Goal: Browse casually

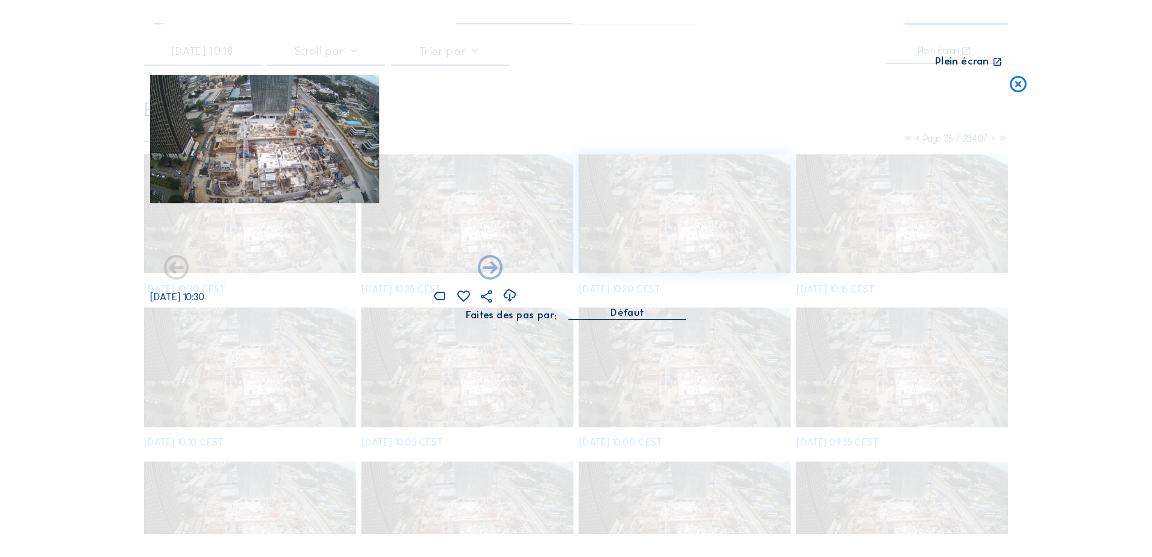
scroll to position [34, 0]
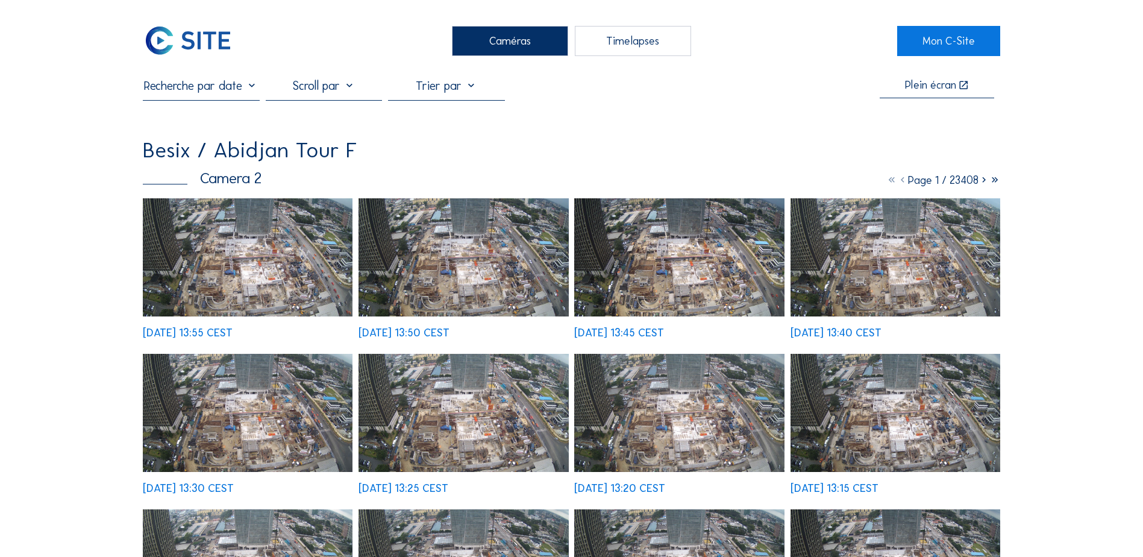
click at [276, 254] on img at bounding box center [248, 257] width 210 height 118
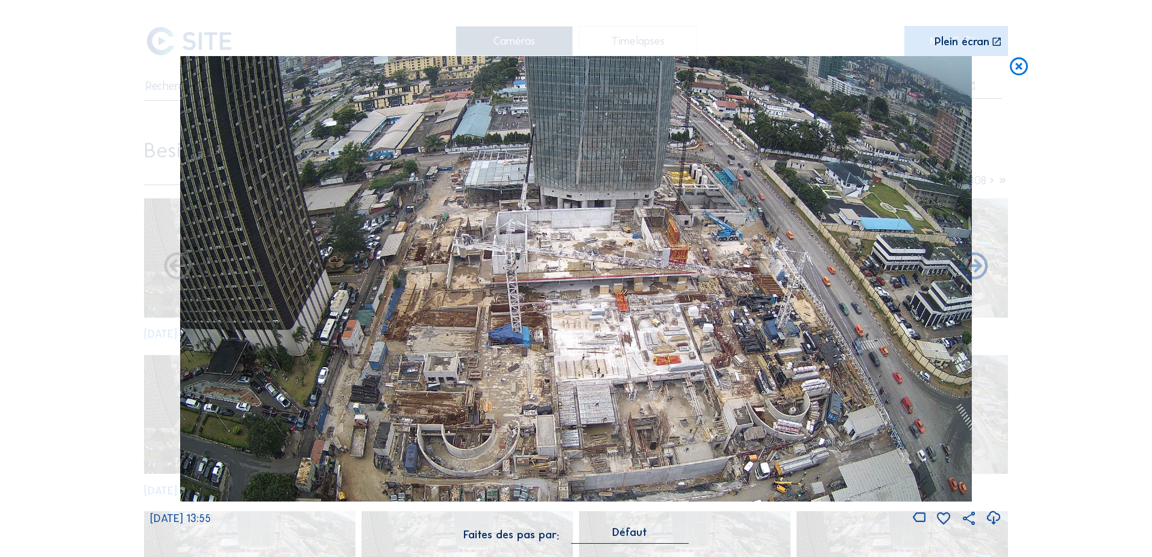
click at [1047, 162] on div "Scroll pour voyager dans le temps | Appuie sur le 'Alt' Bouton + Scroll pour Zo…" at bounding box center [576, 278] width 1152 height 557
click at [63, 95] on div "Scroll pour voyager dans le temps | Appuie sur le 'Alt' Bouton + Scroll pour Zo…" at bounding box center [576, 278] width 1152 height 557
click at [1050, 159] on div "Scroll pour voyager dans le temps | Appuie sur le 'Alt' Bouton + Scroll pour Zo…" at bounding box center [576, 278] width 1152 height 557
